Goal: Transaction & Acquisition: Purchase product/service

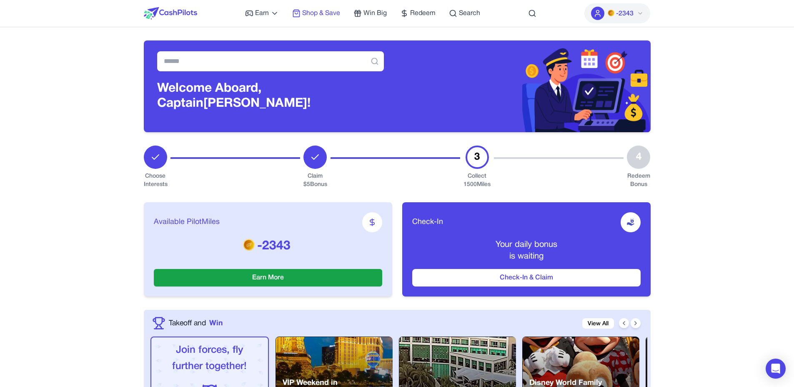
click at [327, 13] on span "Shop & Save" at bounding box center [321, 13] width 38 height 10
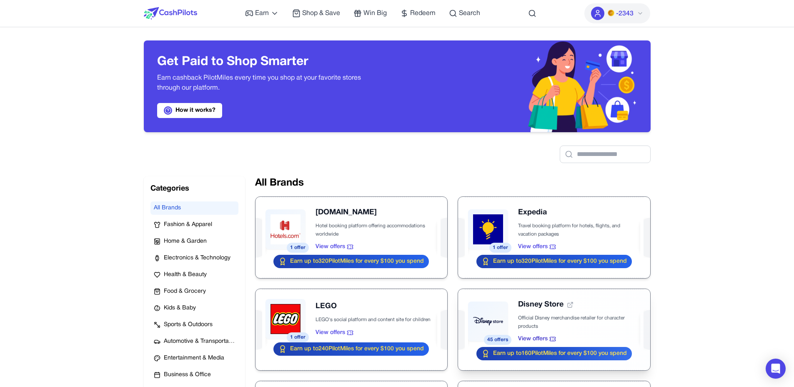
click at [592, 320] on div at bounding box center [554, 329] width 192 height 81
